Goal: Information Seeking & Learning: Learn about a topic

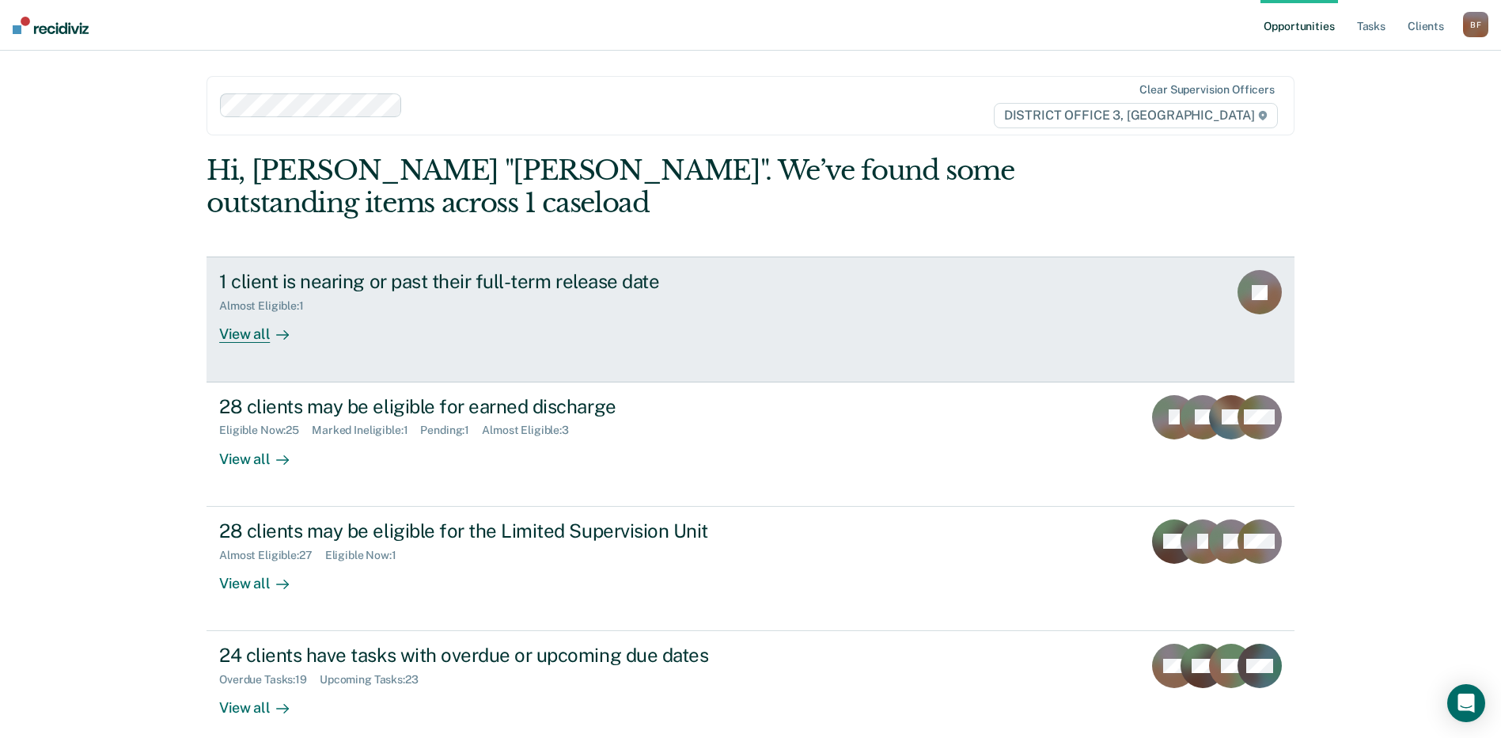
click at [230, 336] on div "View all" at bounding box center [263, 328] width 89 height 31
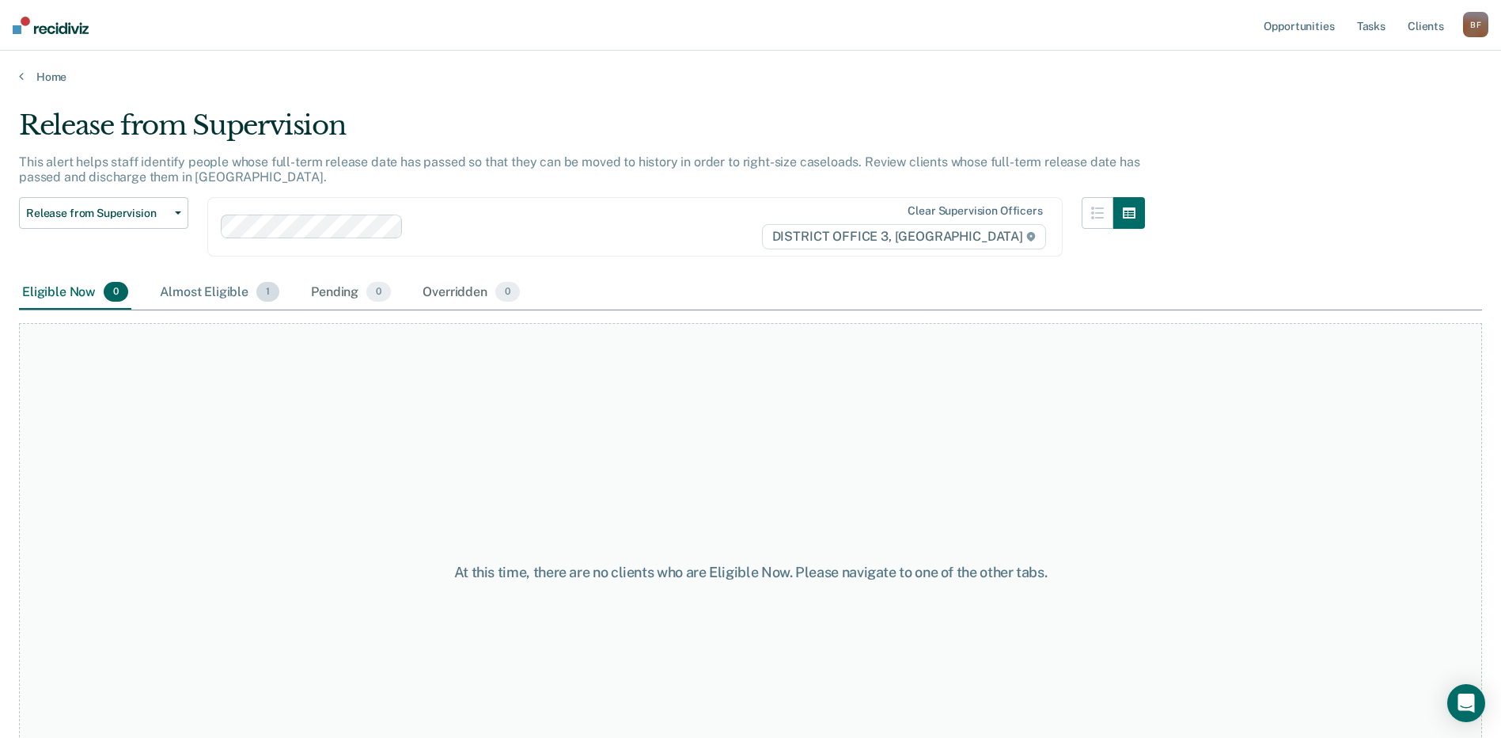
click at [230, 294] on div "Almost Eligible 1" at bounding box center [220, 292] width 126 height 35
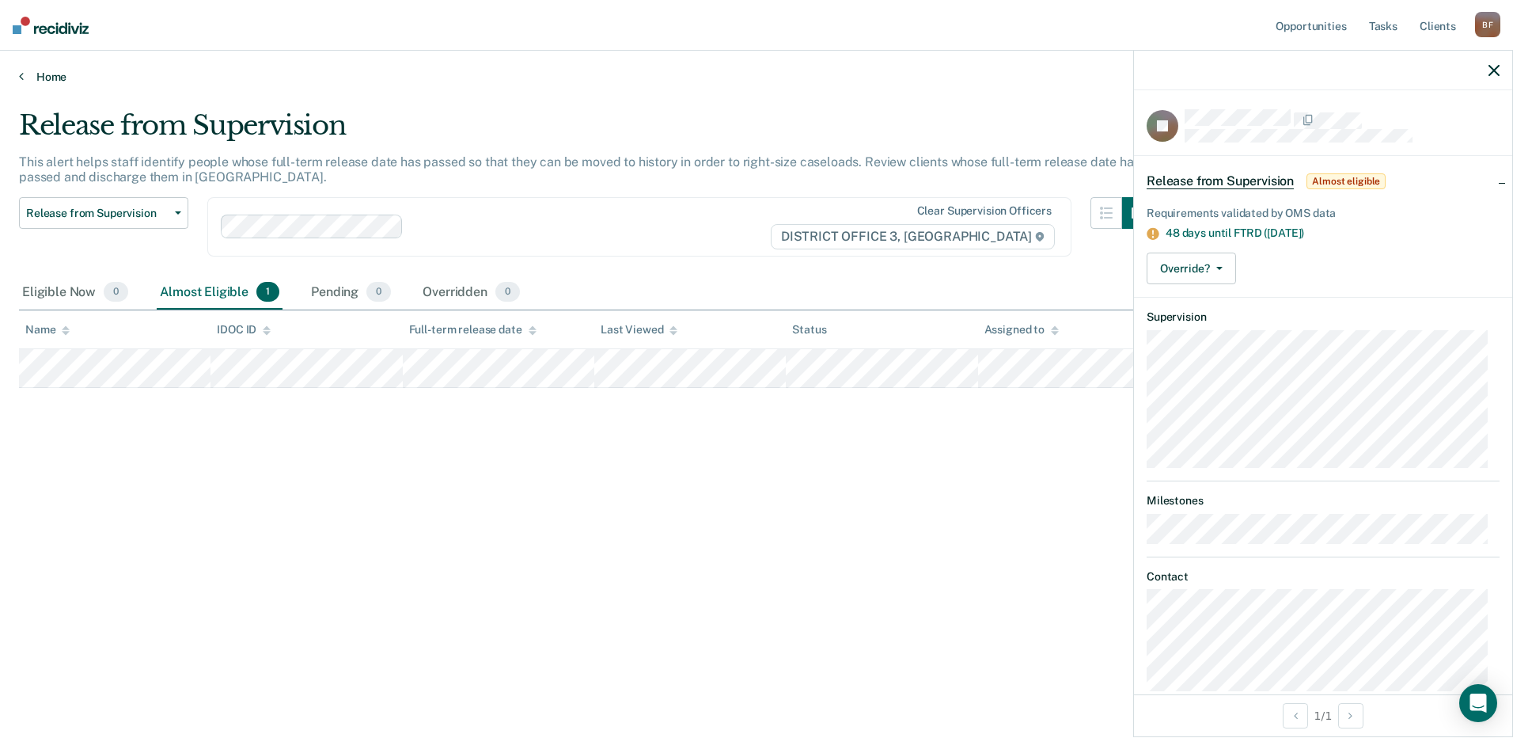
click at [22, 78] on icon at bounding box center [21, 76] width 5 height 13
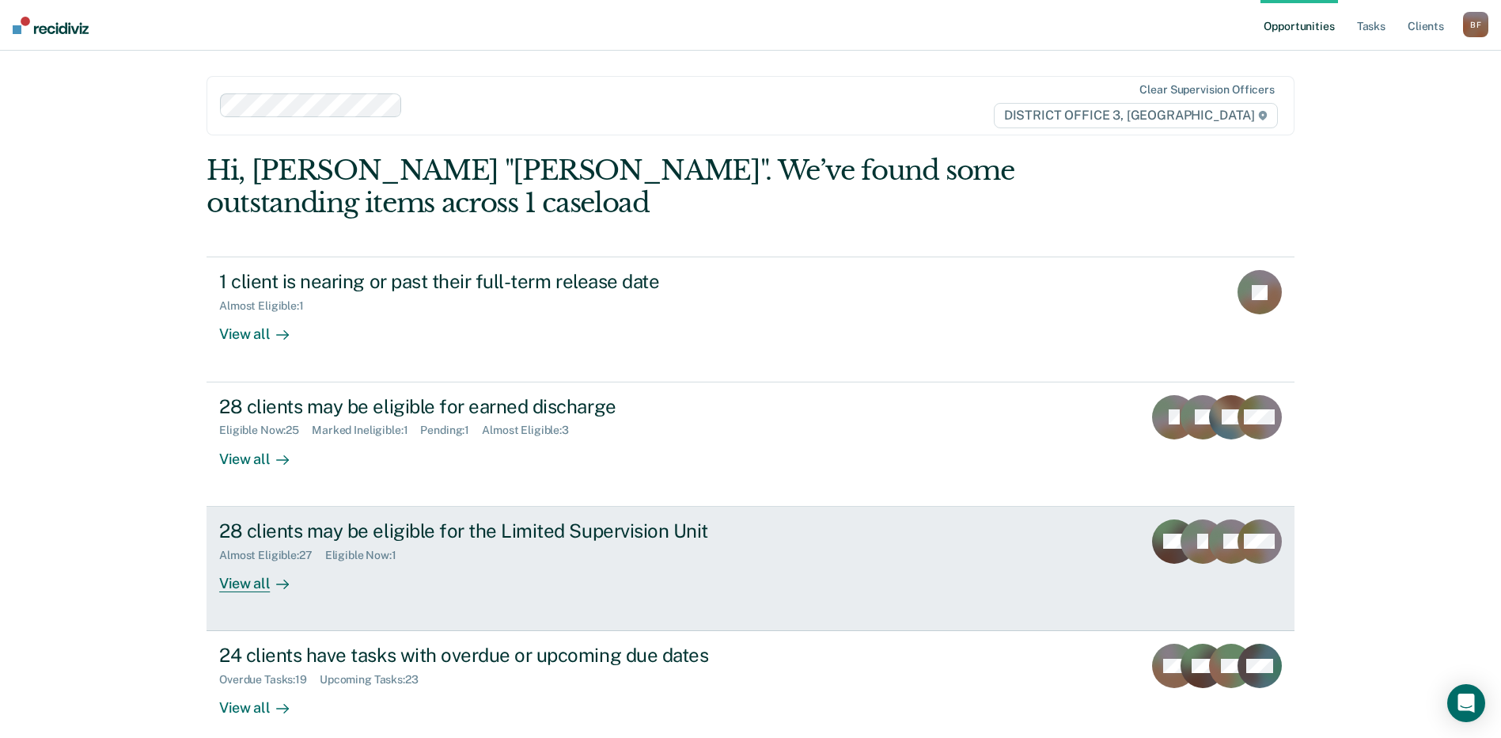
scroll to position [81, 0]
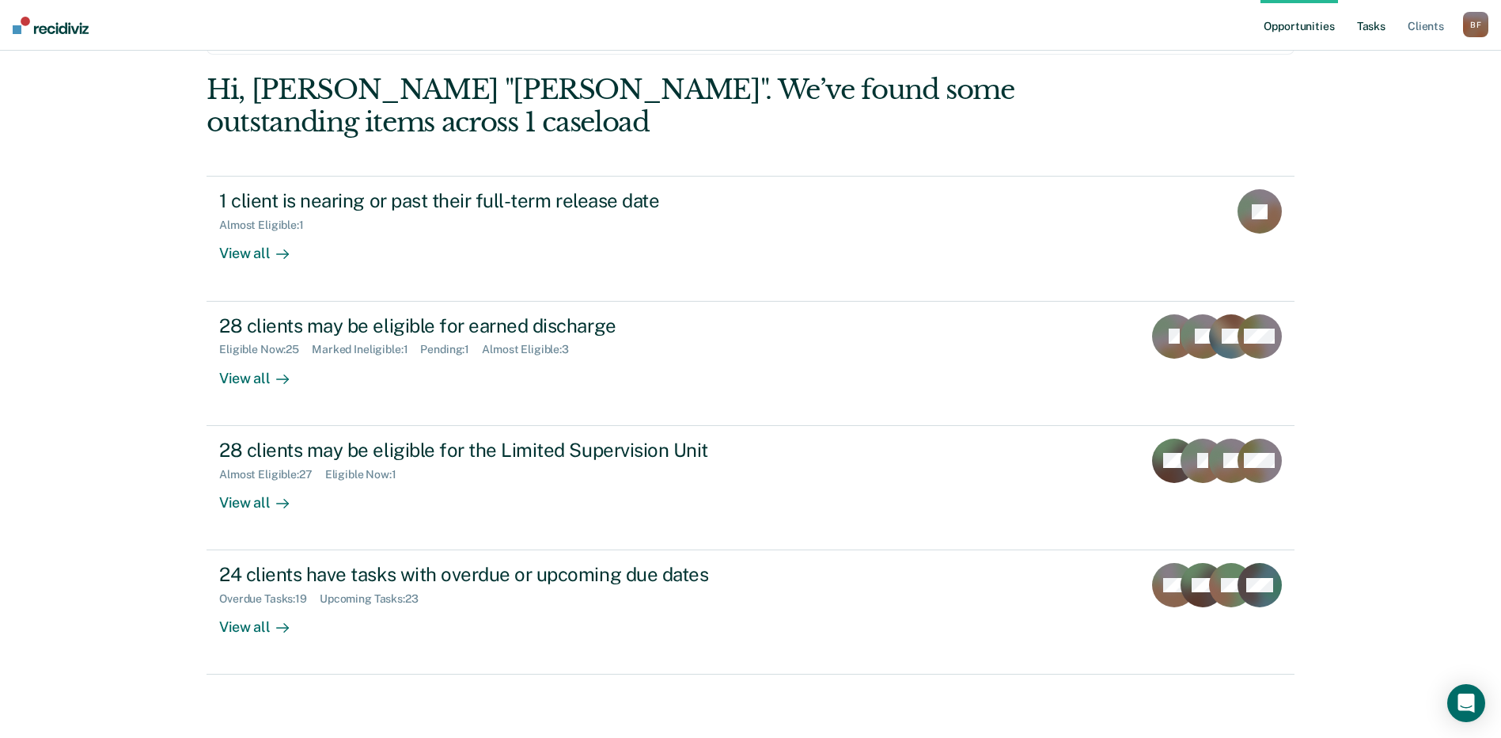
click at [1372, 26] on link "Tasks" at bounding box center [1371, 25] width 35 height 51
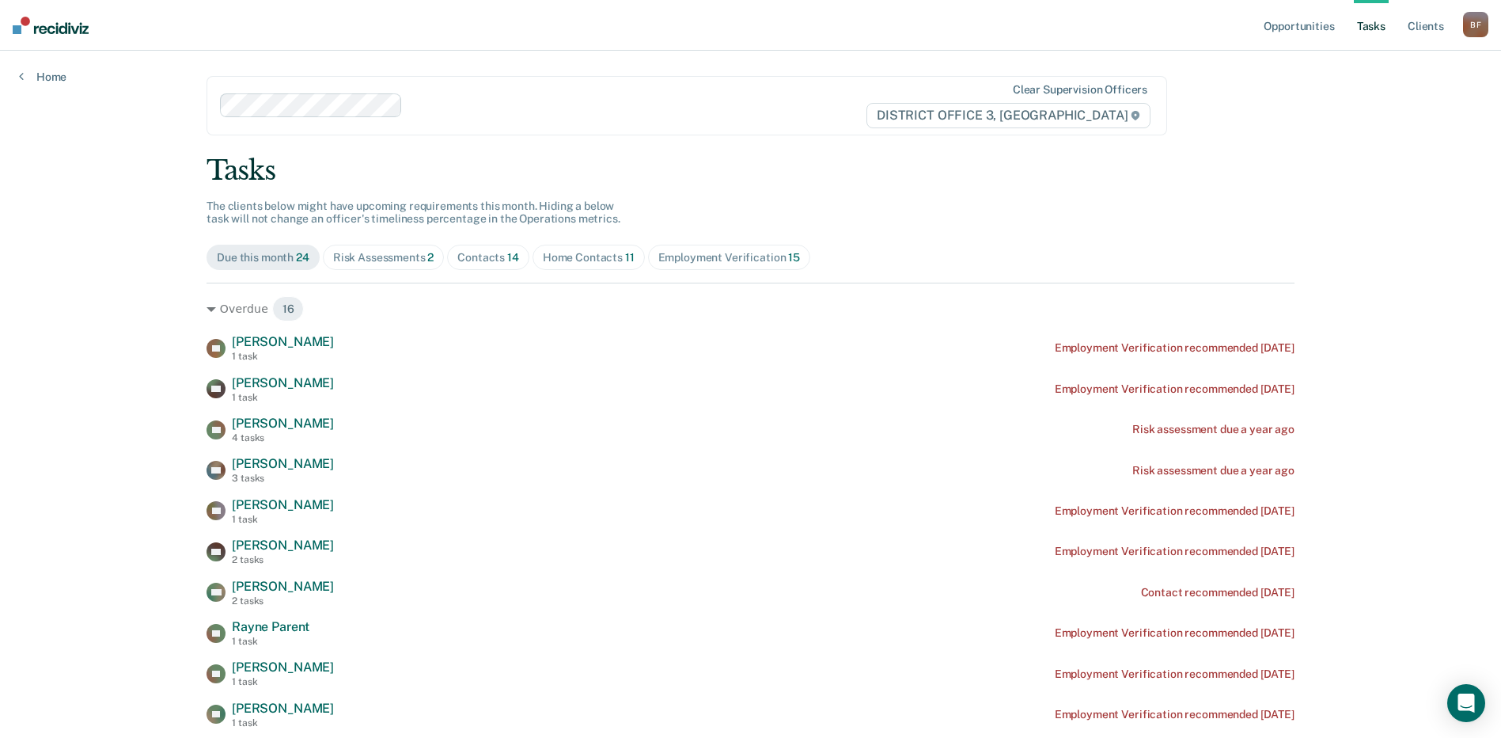
click at [377, 254] on div "Risk Assessments 2" at bounding box center [383, 257] width 101 height 13
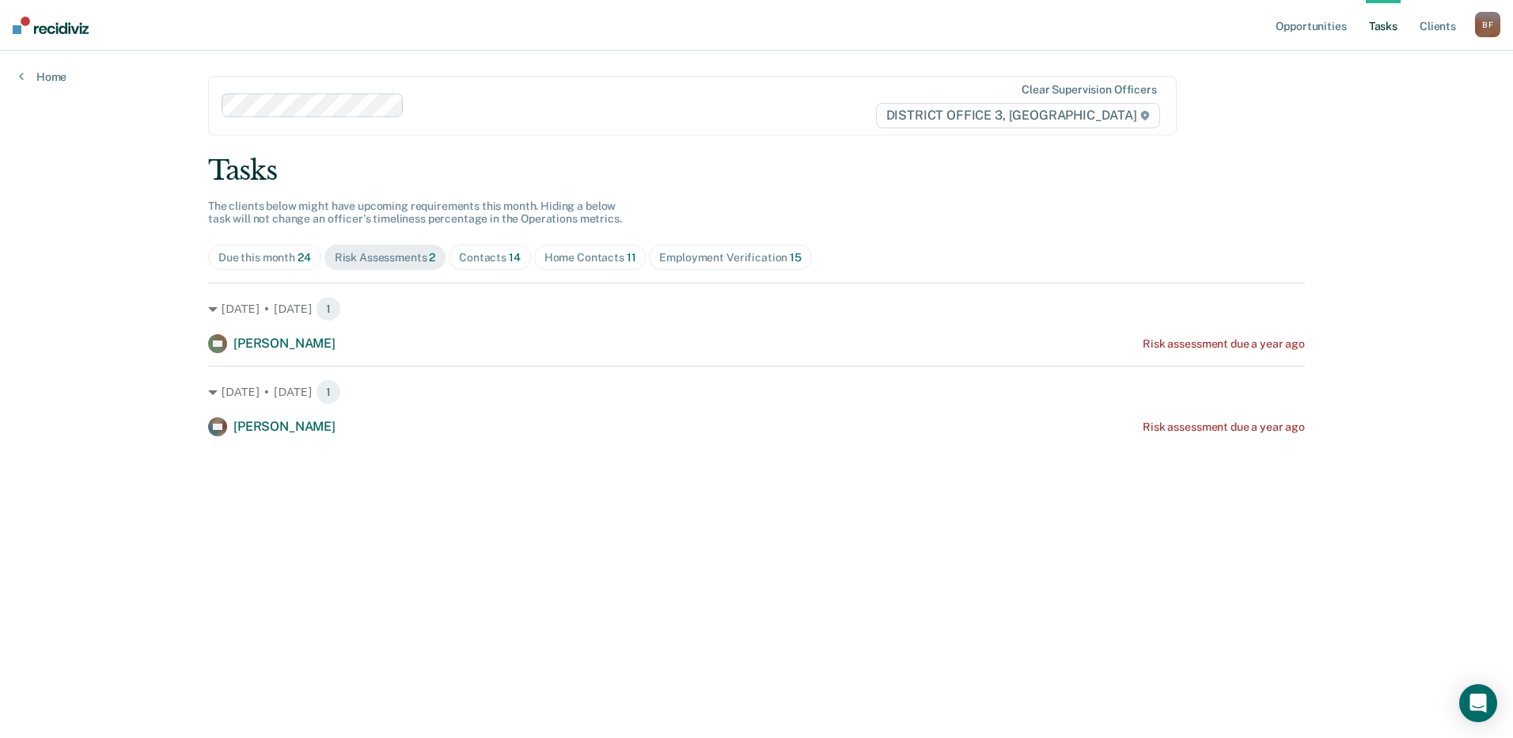
click at [502, 260] on div "Contacts 14" at bounding box center [490, 257] width 62 height 13
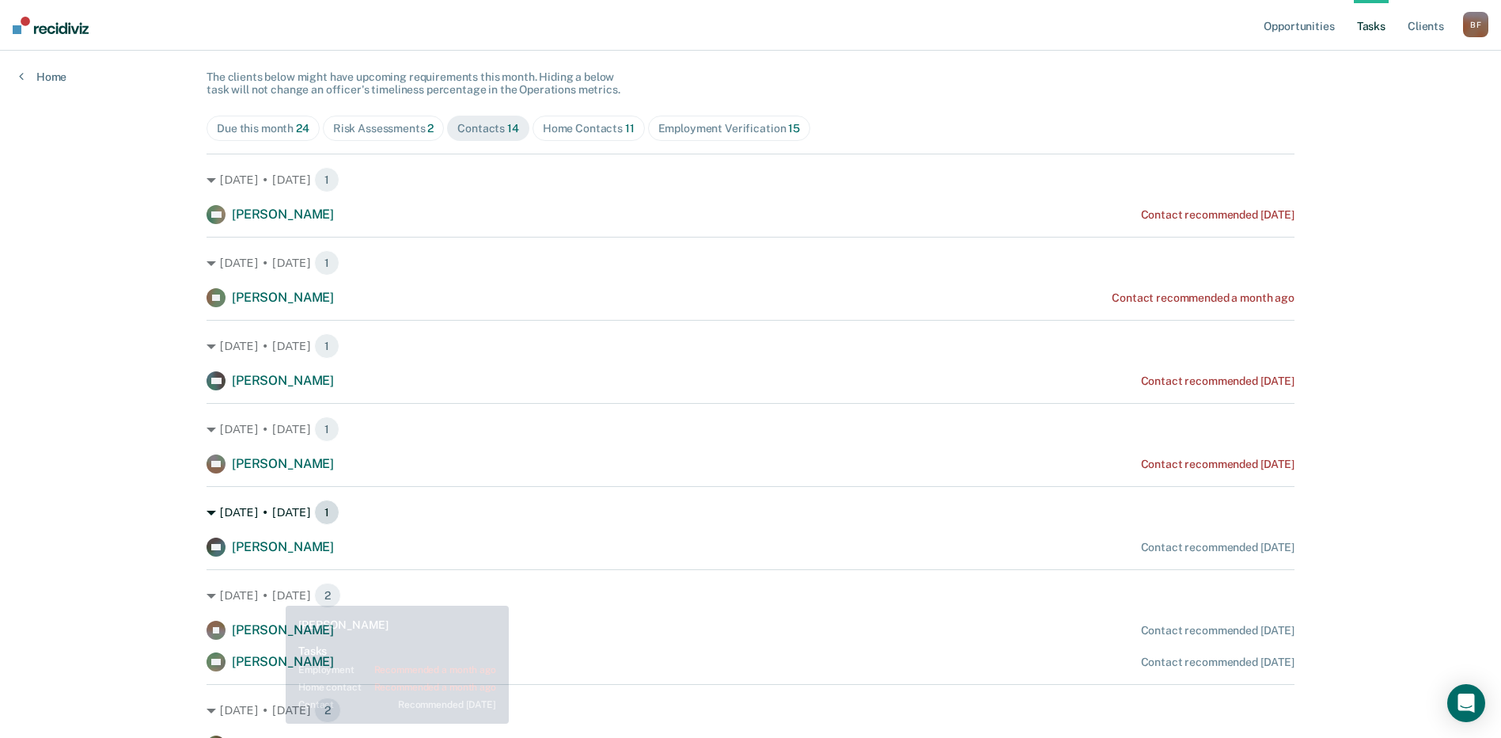
scroll to position [158, 0]
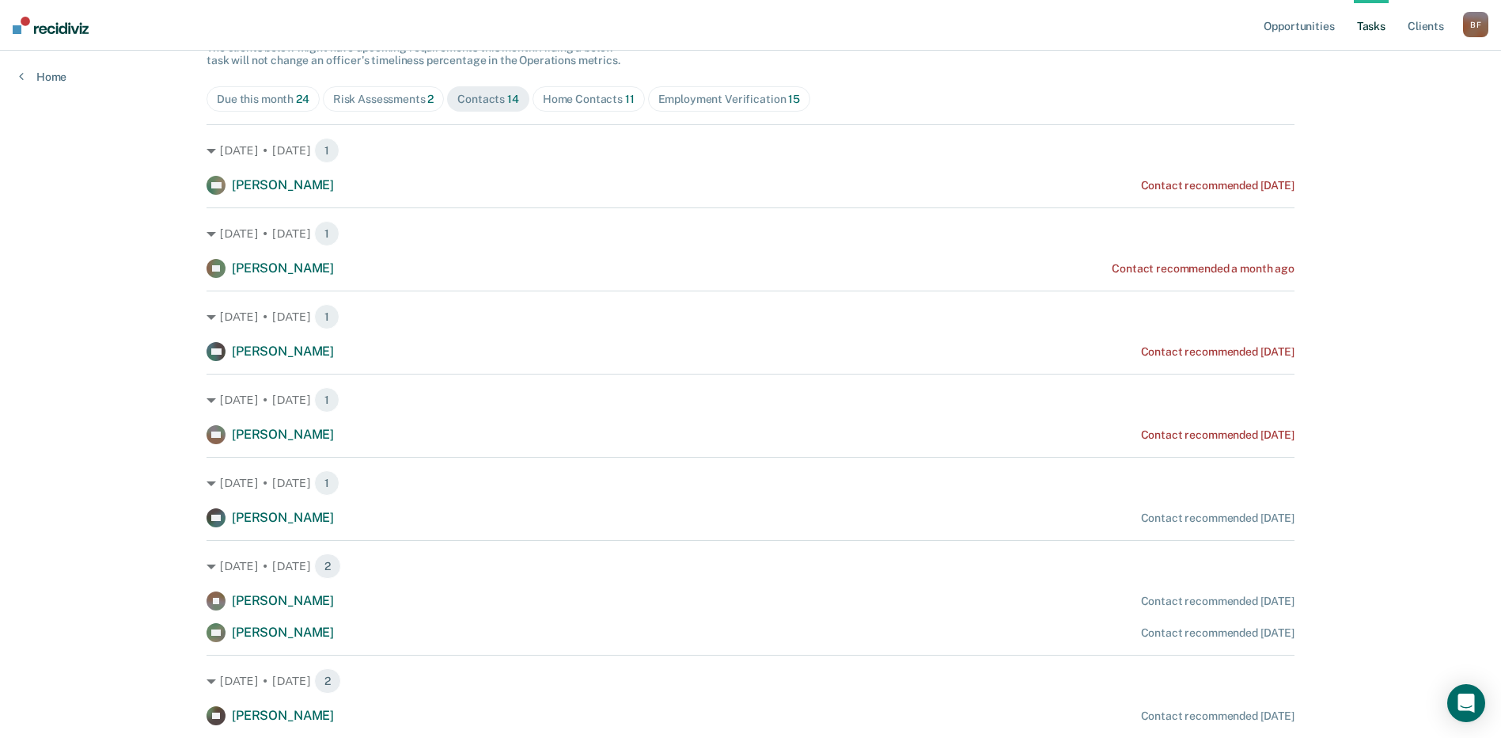
click at [571, 100] on div "Home Contacts 11" at bounding box center [589, 99] width 92 height 13
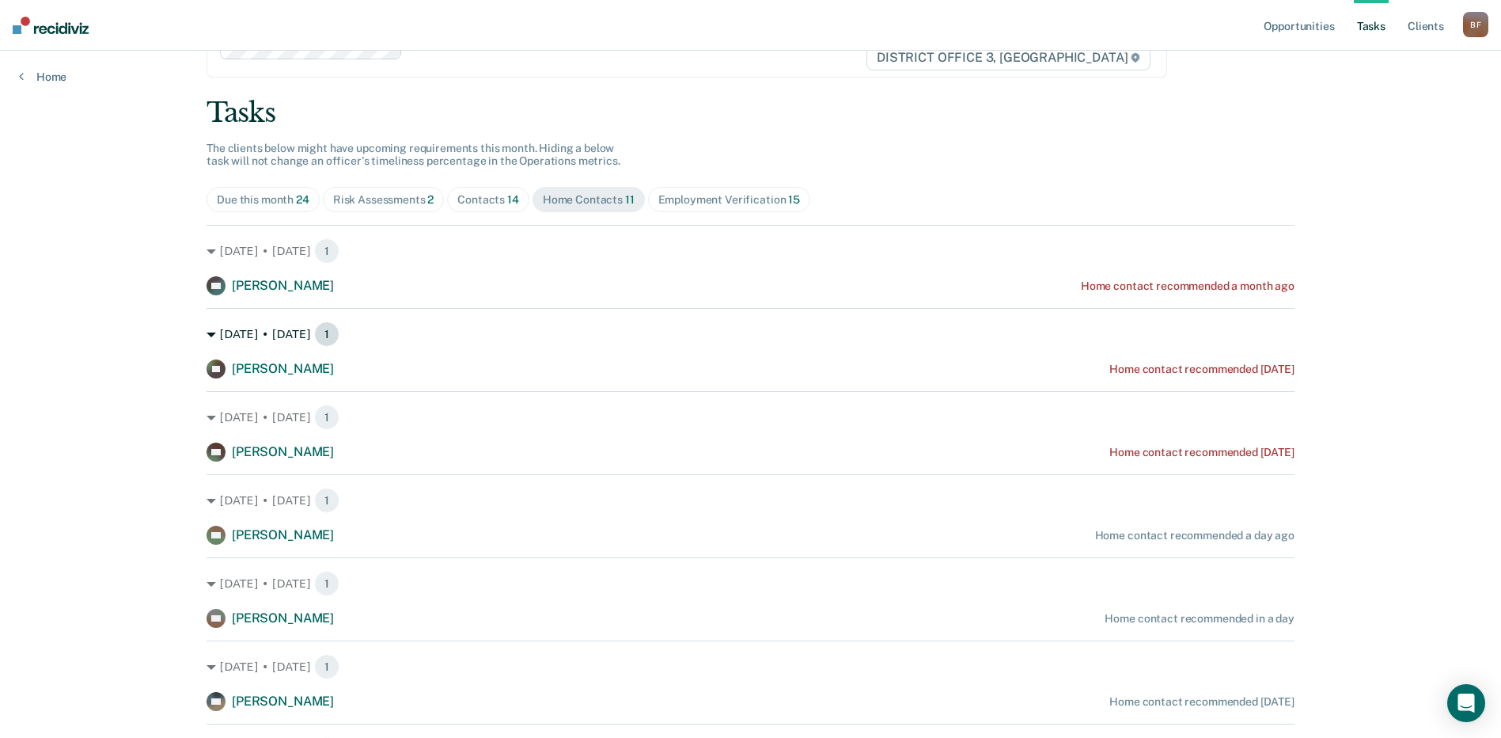
scroll to position [0, 0]
